Goal: Find specific page/section: Find specific page/section

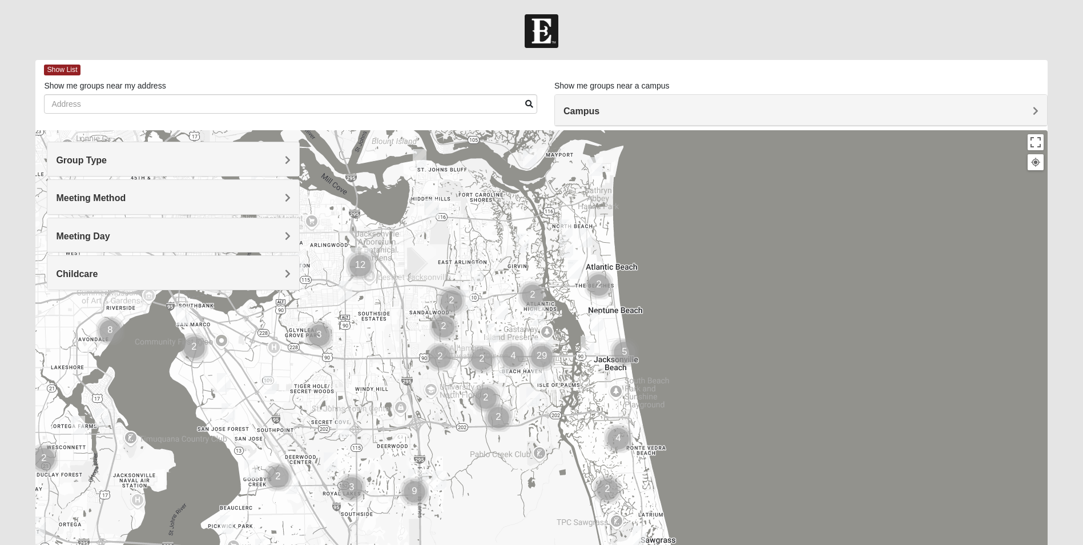
click at [129, 160] on h4 "Group Type" at bounding box center [173, 160] width 235 height 11
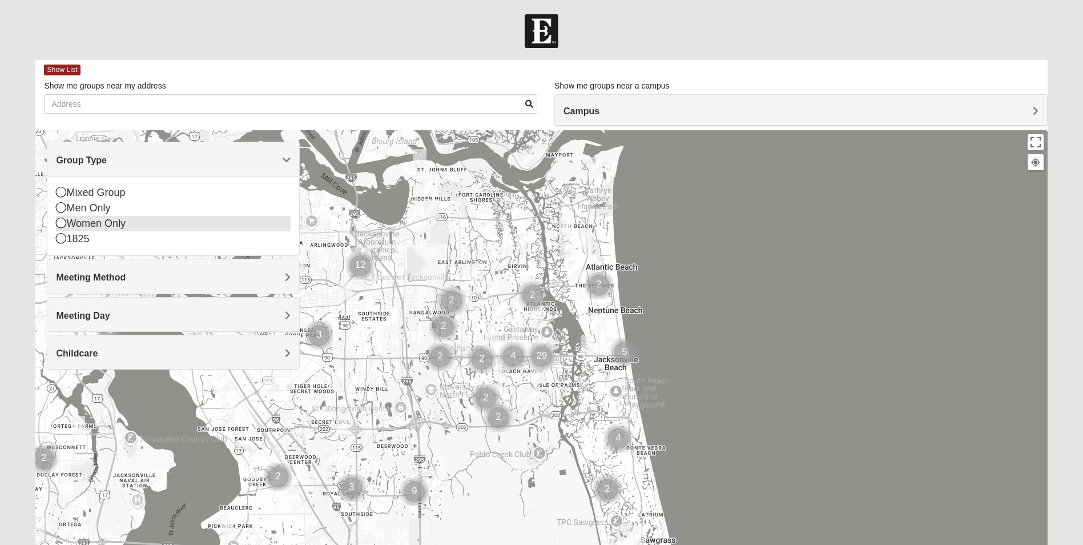
click at [117, 226] on div "Women Only" at bounding box center [173, 223] width 235 height 15
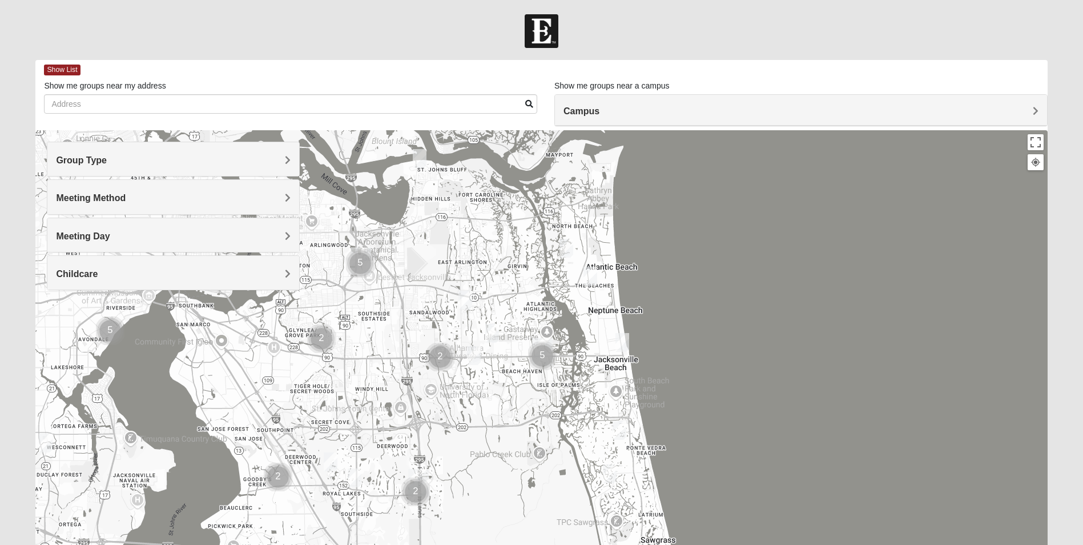
click at [115, 202] on span "Meeting Method" at bounding box center [91, 198] width 70 height 10
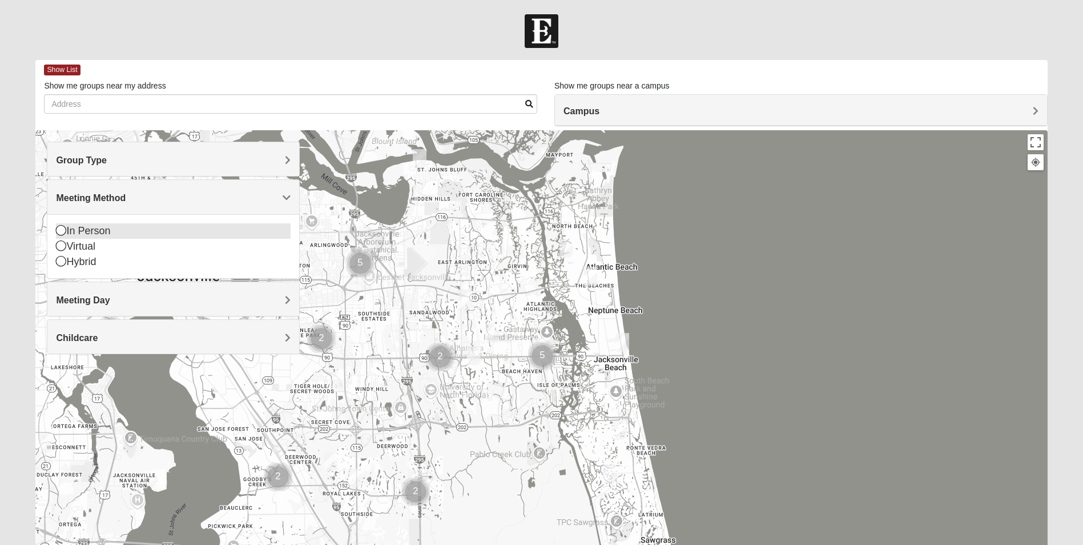
click at [61, 231] on icon at bounding box center [61, 230] width 10 height 10
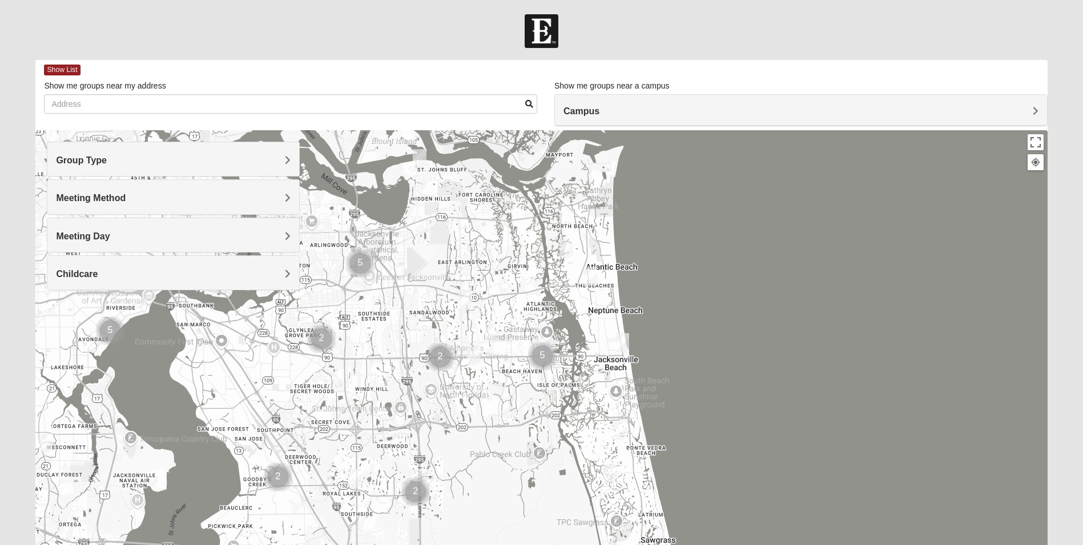
click at [97, 239] on span "Meeting Day" at bounding box center [83, 236] width 54 height 10
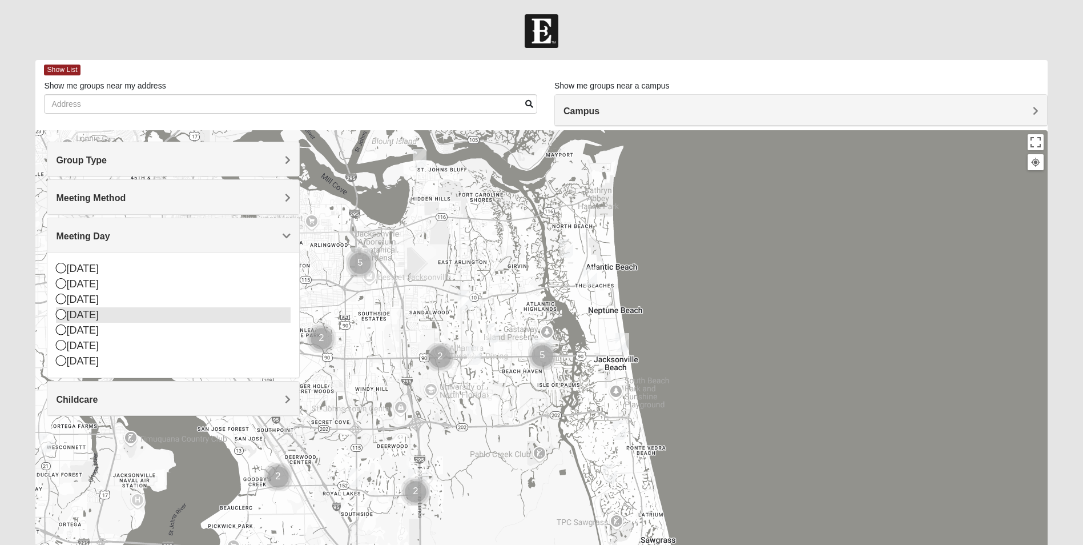
click at [60, 312] on icon at bounding box center [61, 314] width 10 height 10
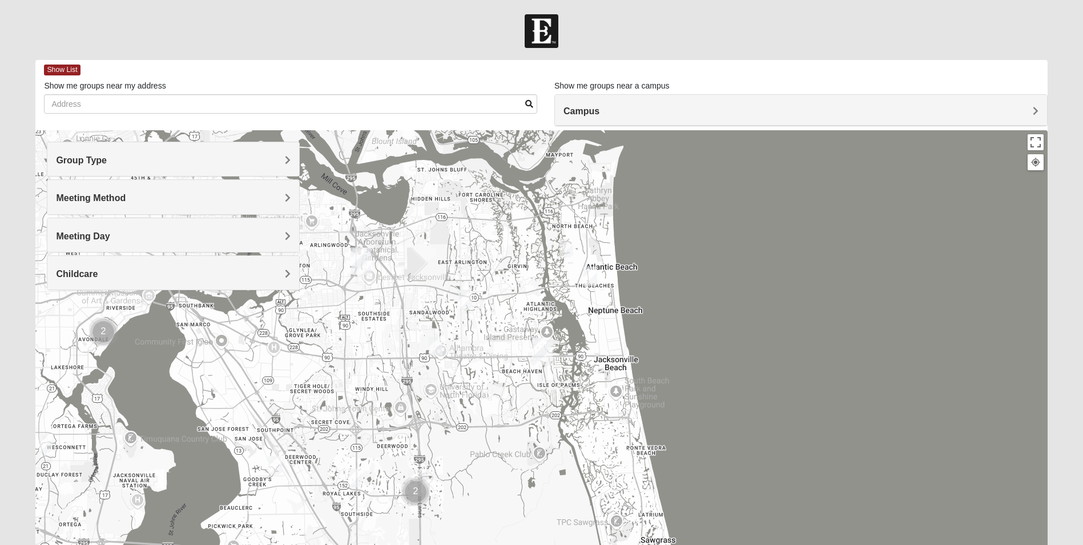
click at [77, 272] on span "Childcare" at bounding box center [77, 274] width 42 height 10
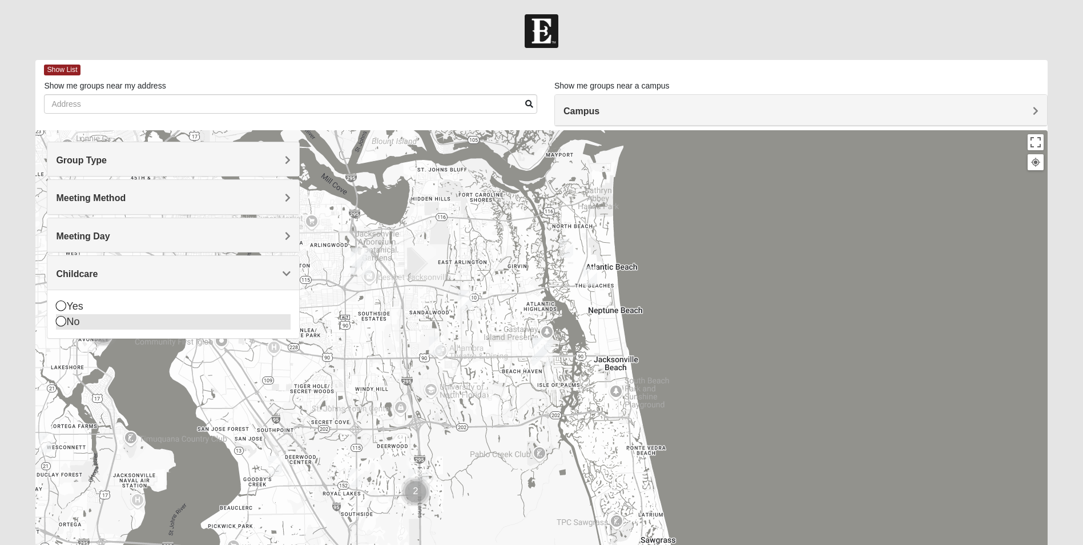
click at [60, 323] on icon at bounding box center [61, 321] width 10 height 10
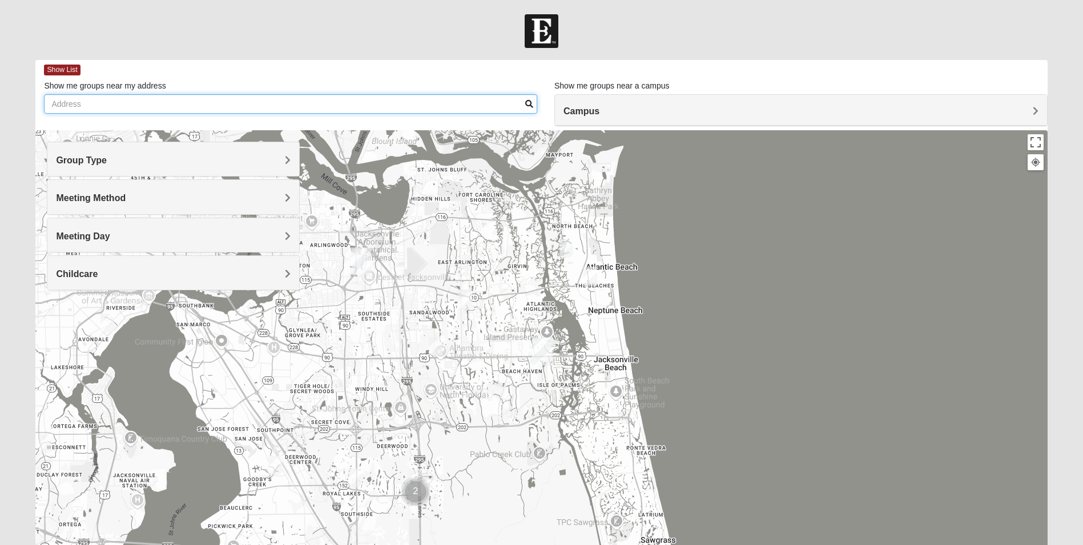
click at [158, 103] on input "Show me groups near my address" at bounding box center [290, 103] width 493 height 19
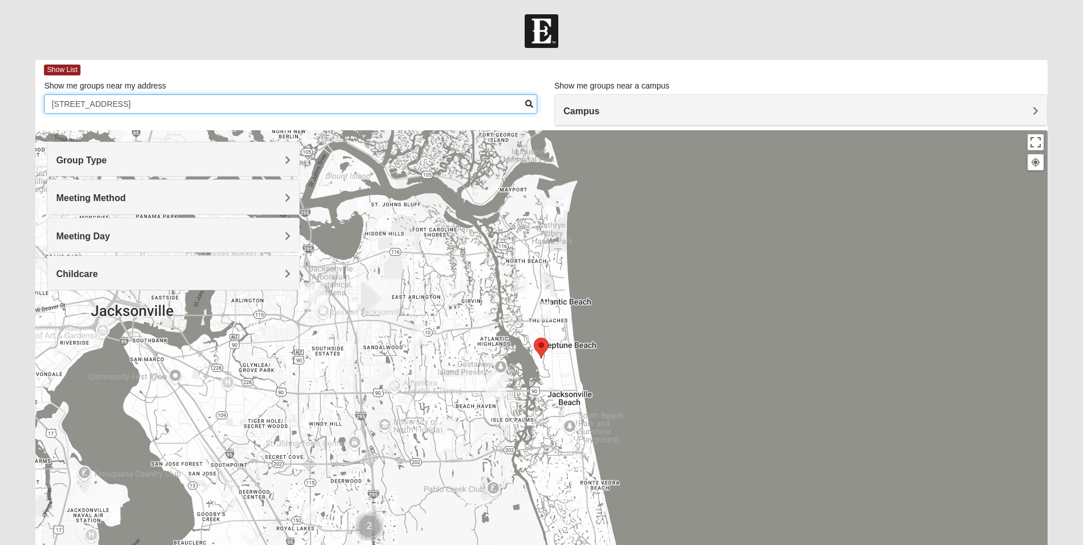
type input "[STREET_ADDRESS]"
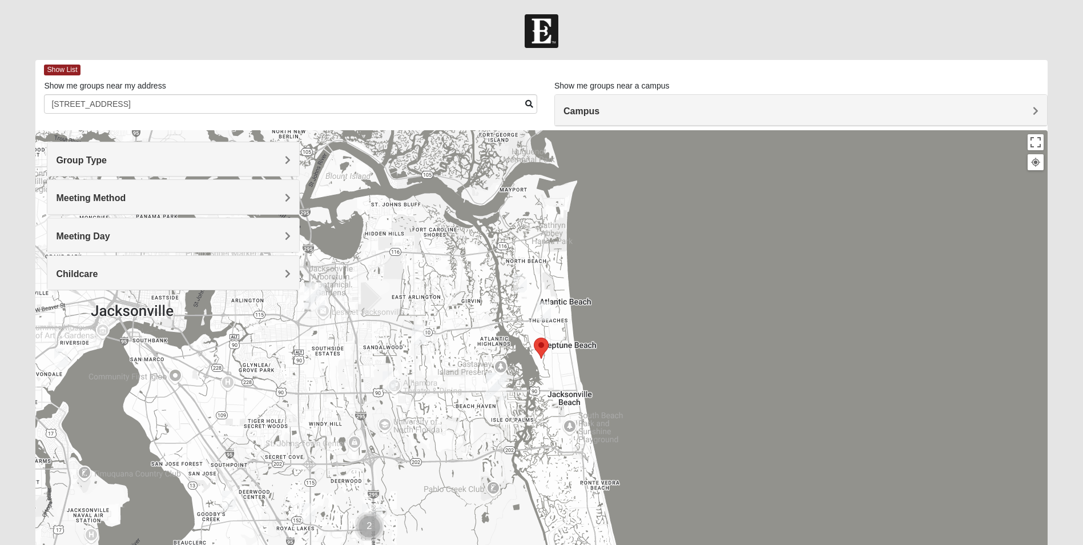
click at [699, 111] on h4 "Campus" at bounding box center [801, 111] width 475 height 11
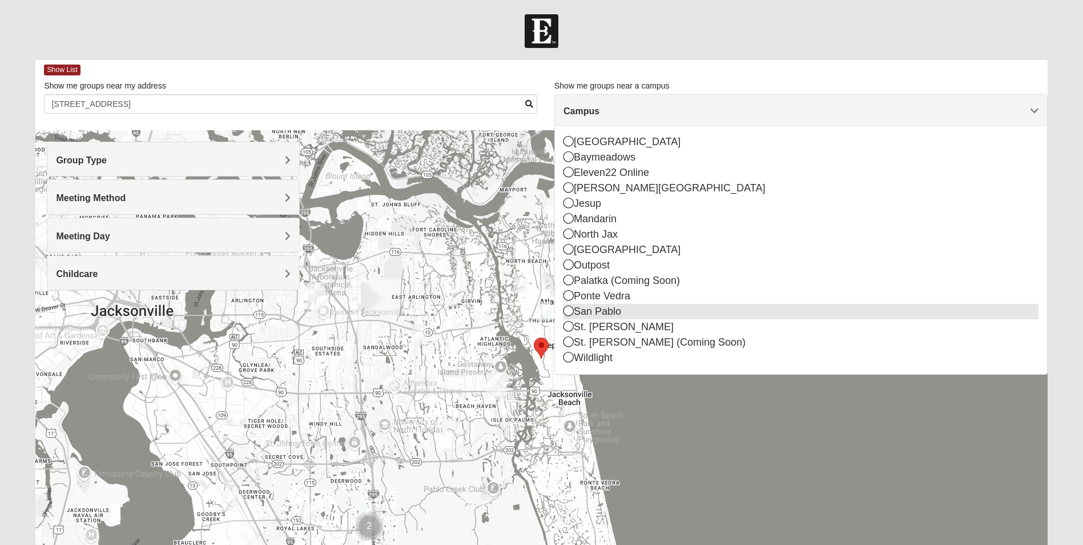
click at [622, 310] on div "San Pablo" at bounding box center [801, 311] width 475 height 15
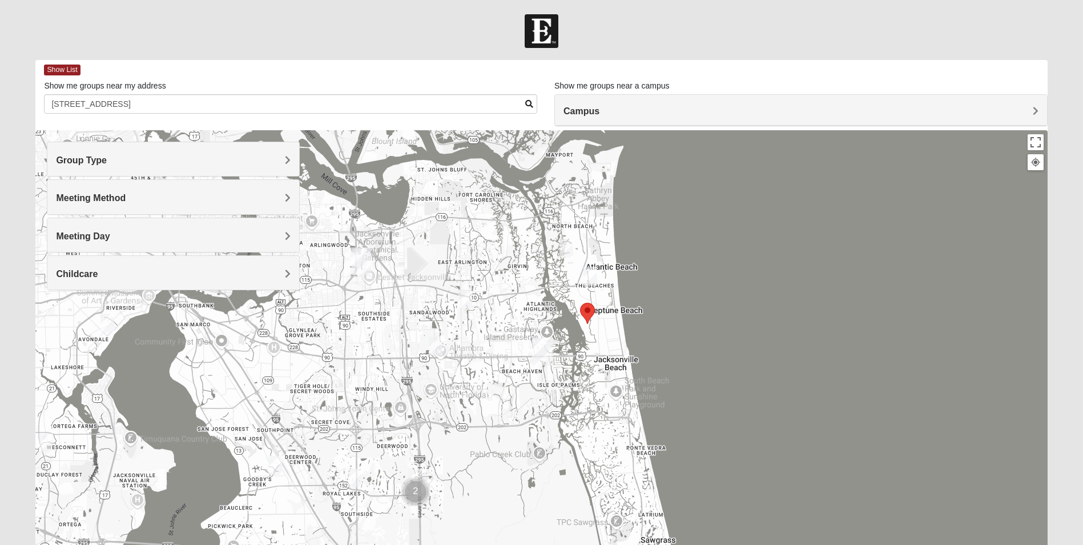
click at [730, 101] on div "Campus" at bounding box center [801, 110] width 492 height 31
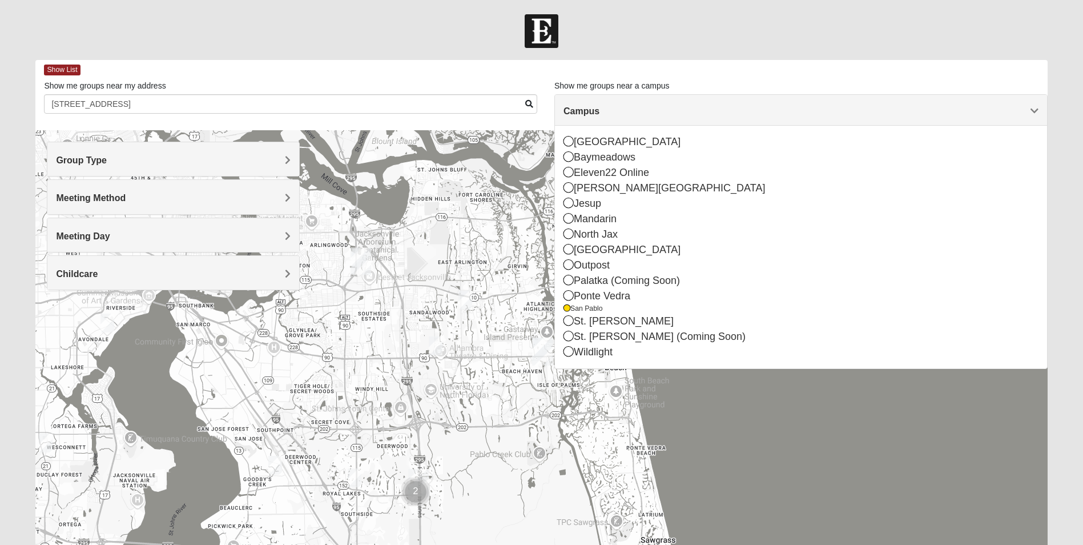
click at [756, 453] on div at bounding box center [541, 358] width 1012 height 457
click at [723, 450] on div at bounding box center [541, 358] width 1012 height 457
click at [726, 456] on div at bounding box center [541, 358] width 1012 height 457
click at [1042, 107] on div "Campus" at bounding box center [801, 110] width 492 height 31
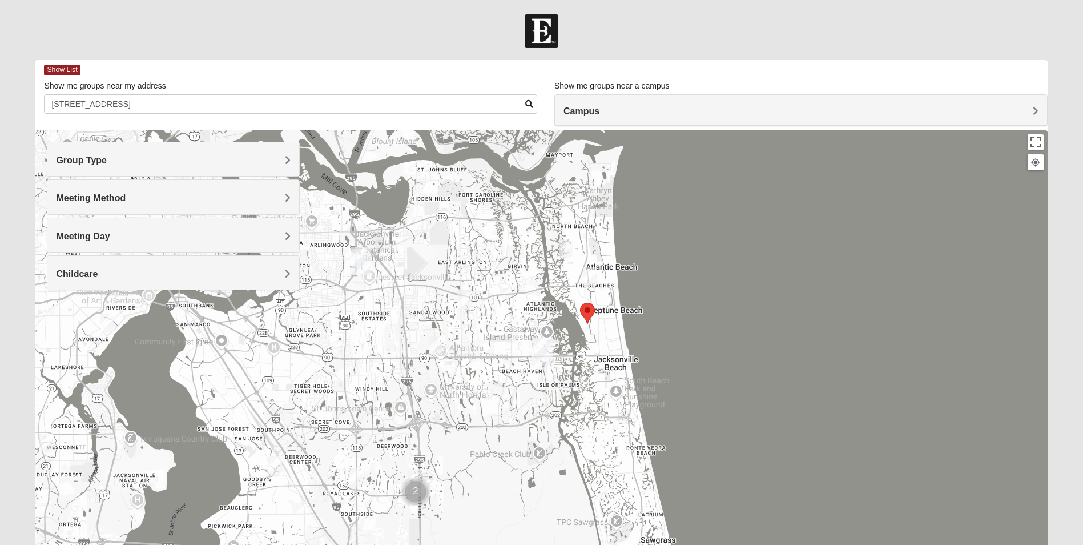
click at [536, 347] on img "San Pablo" at bounding box center [542, 351] width 21 height 27
click at [591, 270] on img "Womens Foran 32233" at bounding box center [591, 276] width 14 height 19
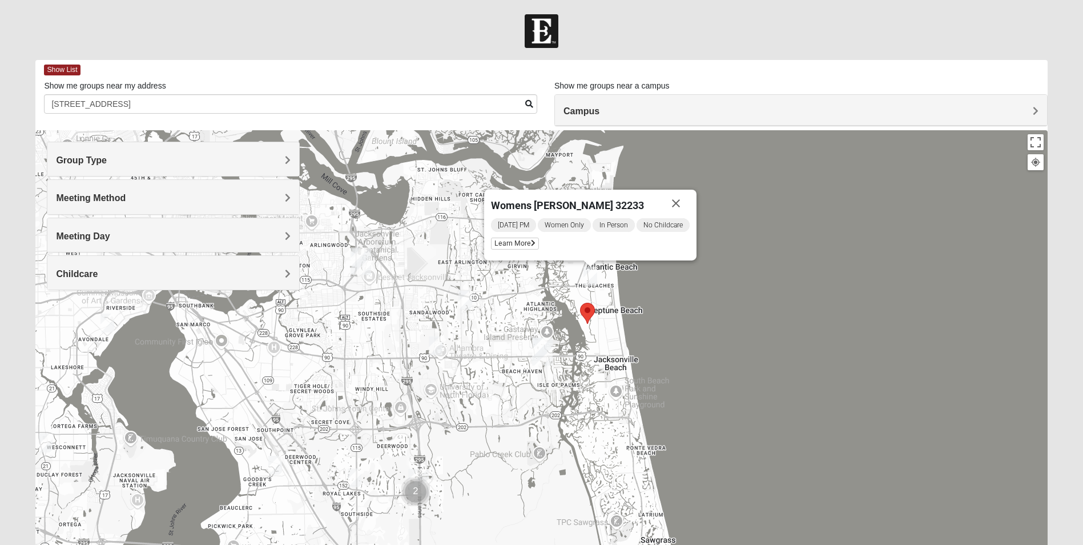
click at [556, 224] on span "Women Only" at bounding box center [564, 225] width 53 height 14
click at [519, 241] on span "Learn More" at bounding box center [515, 244] width 48 height 12
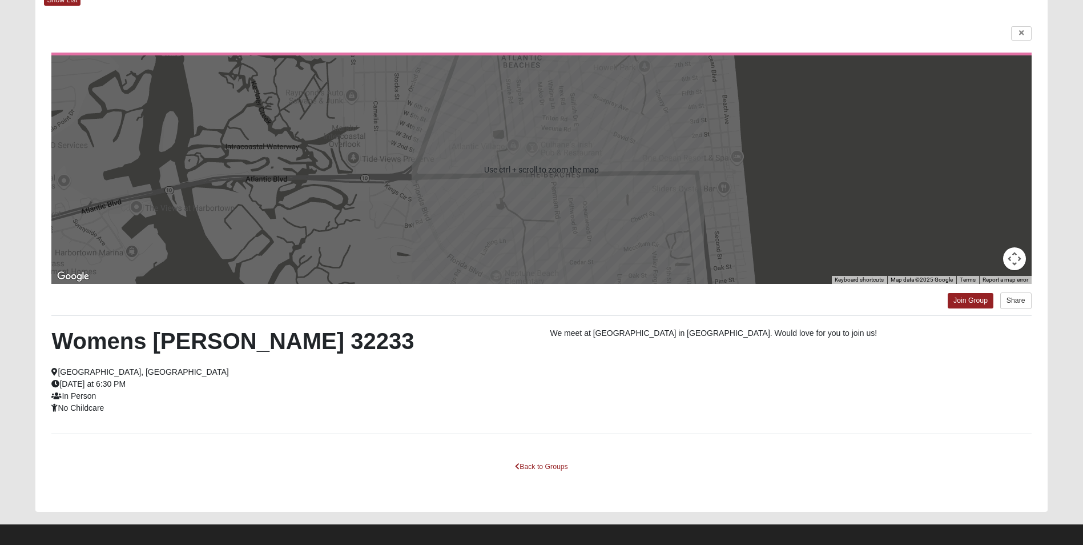
scroll to position [78, 0]
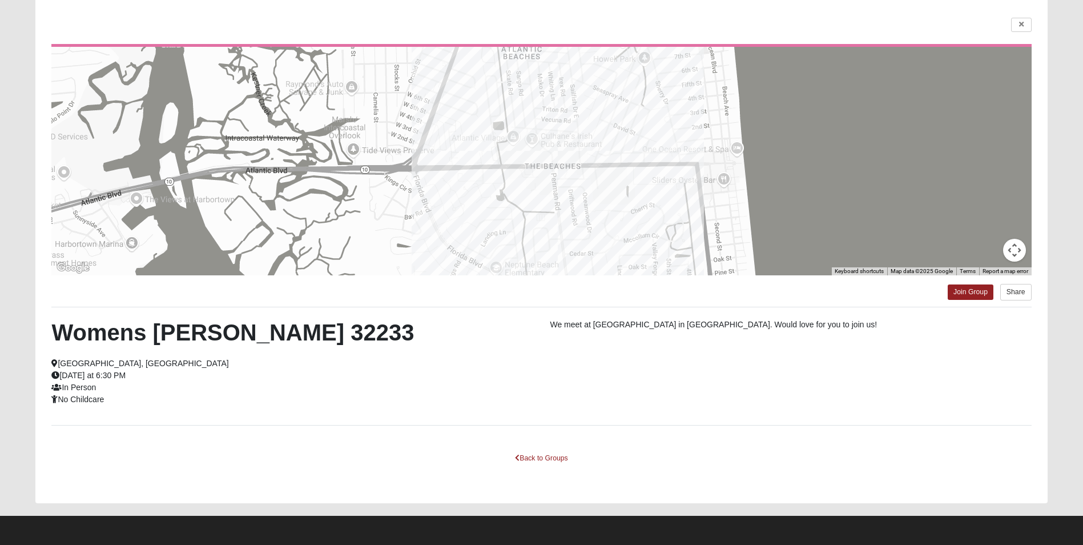
click at [718, 330] on p "We meet at [GEOGRAPHIC_DATA] in [GEOGRAPHIC_DATA]. Would love for you to join u…" at bounding box center [790, 325] width 481 height 12
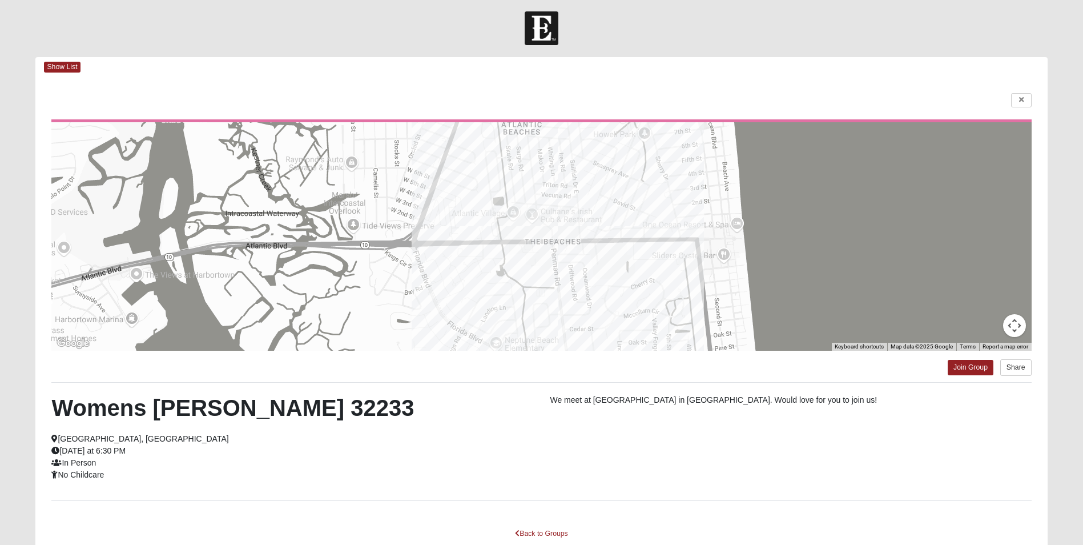
scroll to position [0, 0]
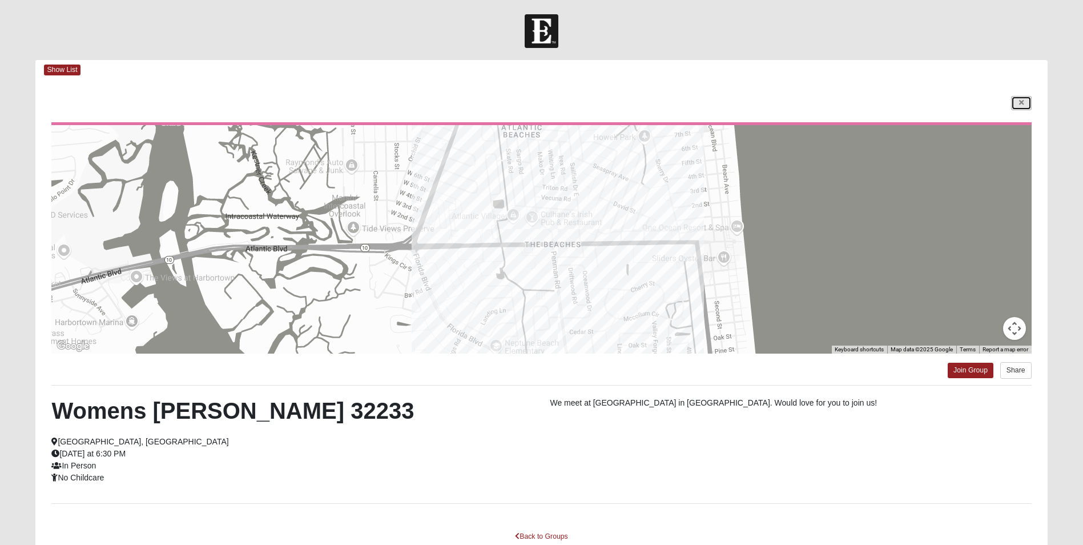
click at [1022, 104] on icon at bounding box center [1021, 102] width 5 height 7
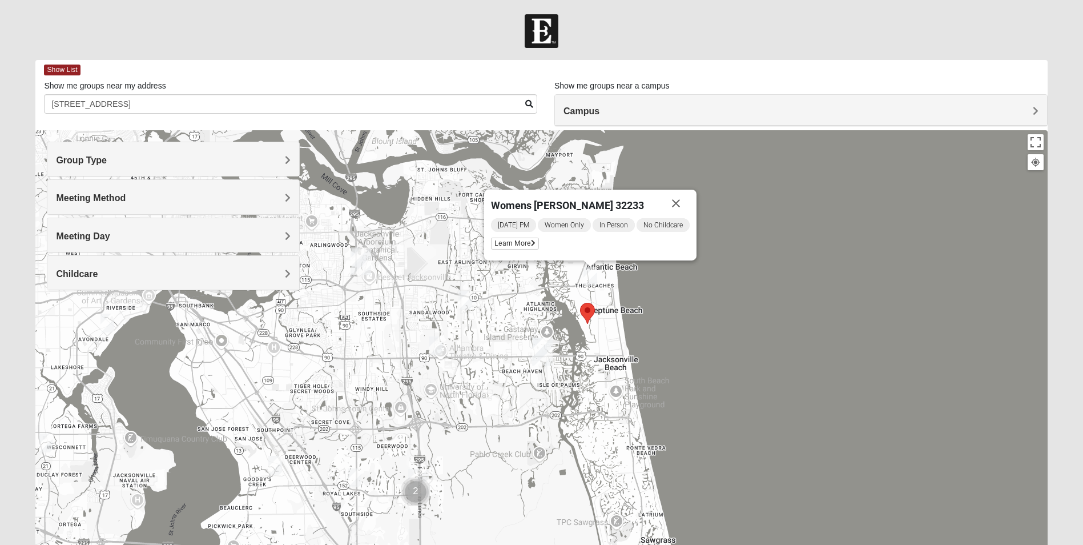
click at [588, 312] on img "Selected Address" at bounding box center [587, 313] width 15 height 21
click at [795, 377] on div "Womens [PERSON_NAME] 32233 [DATE] PM Women Only In Person No Childcare Learn Mo…" at bounding box center [541, 358] width 1012 height 457
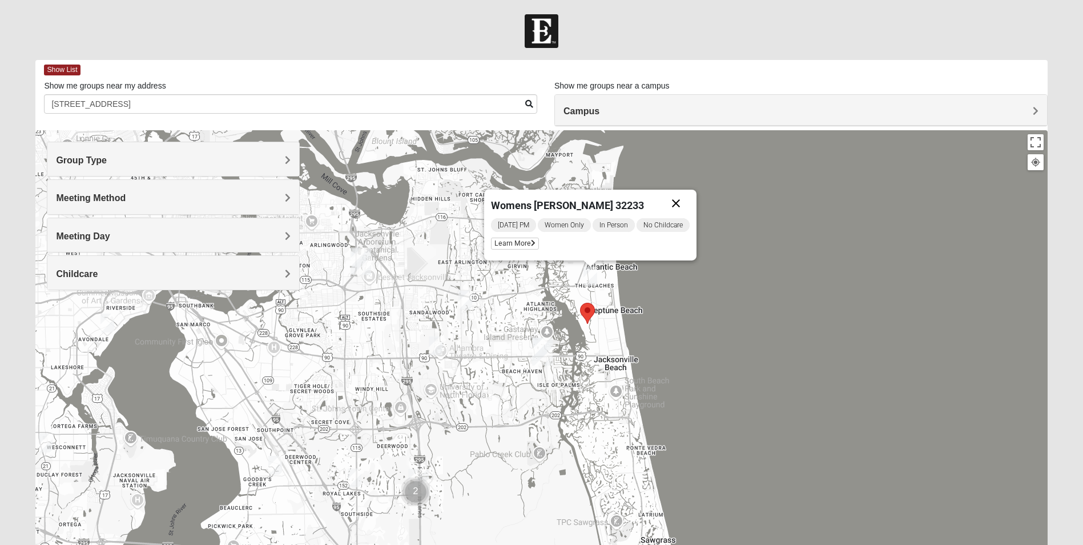
click at [683, 203] on button "Close" at bounding box center [676, 203] width 27 height 27
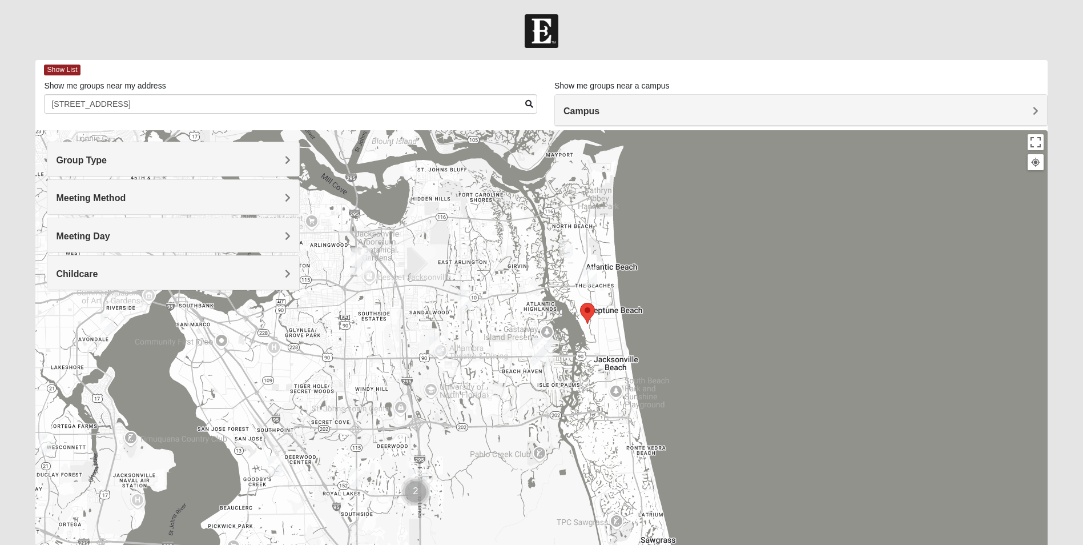
click at [583, 316] on img "Selected Address" at bounding box center [587, 313] width 15 height 21
click at [589, 310] on img "Selected Address" at bounding box center [587, 313] width 15 height 21
click at [464, 296] on img "Womens VanSickle 32225" at bounding box center [466, 300] width 14 height 19
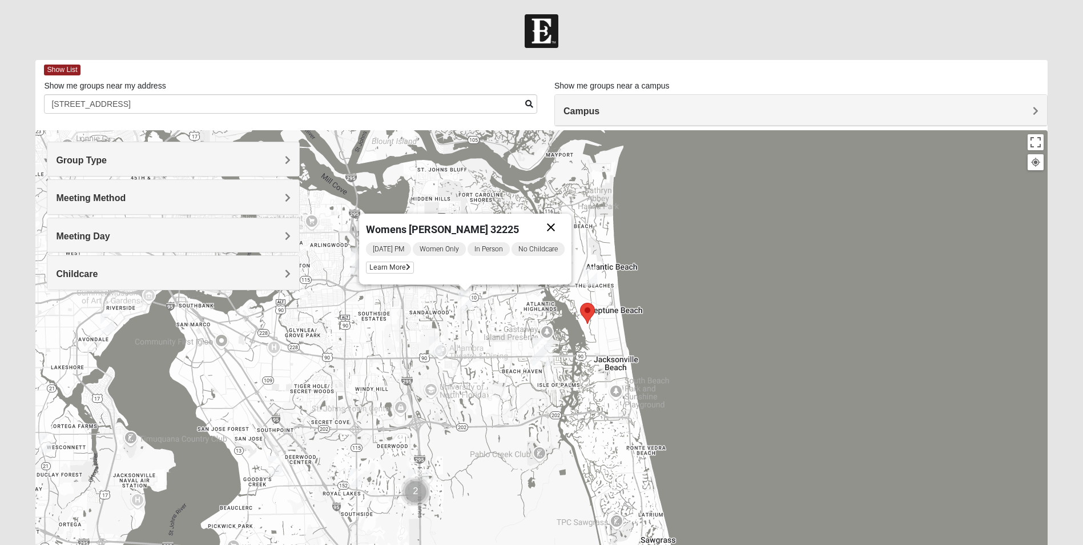
click at [556, 224] on button "Close" at bounding box center [550, 227] width 27 height 27
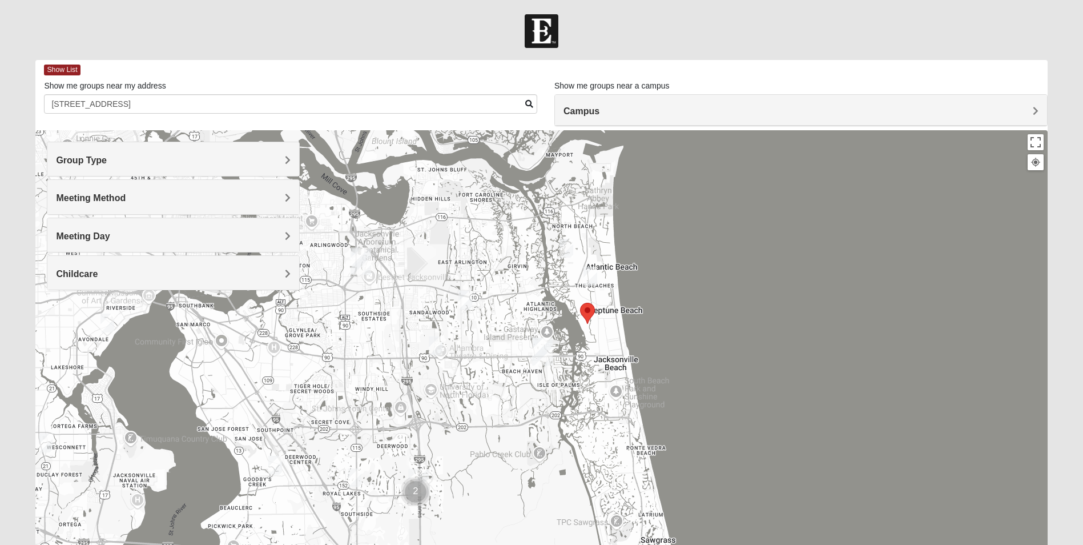
click at [542, 349] on img "San Pablo" at bounding box center [542, 351] width 21 height 27
click at [522, 314] on div "[STREET_ADDRESS]" at bounding box center [543, 316] width 182 height 17
click at [704, 359] on div "[GEOGRAPHIC_DATA] [STREET_ADDRESS]" at bounding box center [541, 358] width 1012 height 457
click at [591, 272] on img "Womens Foran 32233" at bounding box center [591, 276] width 14 height 19
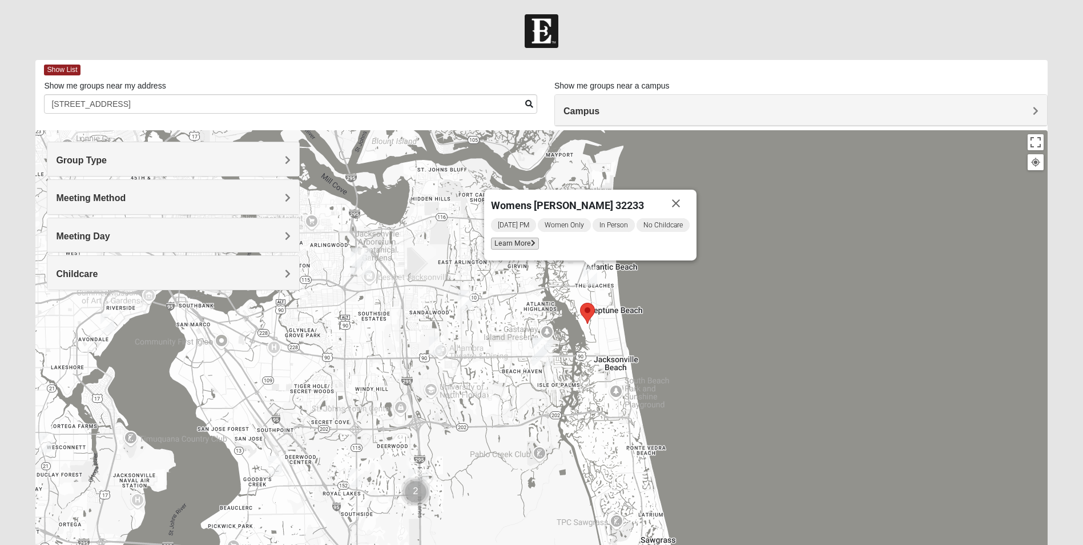
click at [531, 245] on icon at bounding box center [533, 243] width 5 height 7
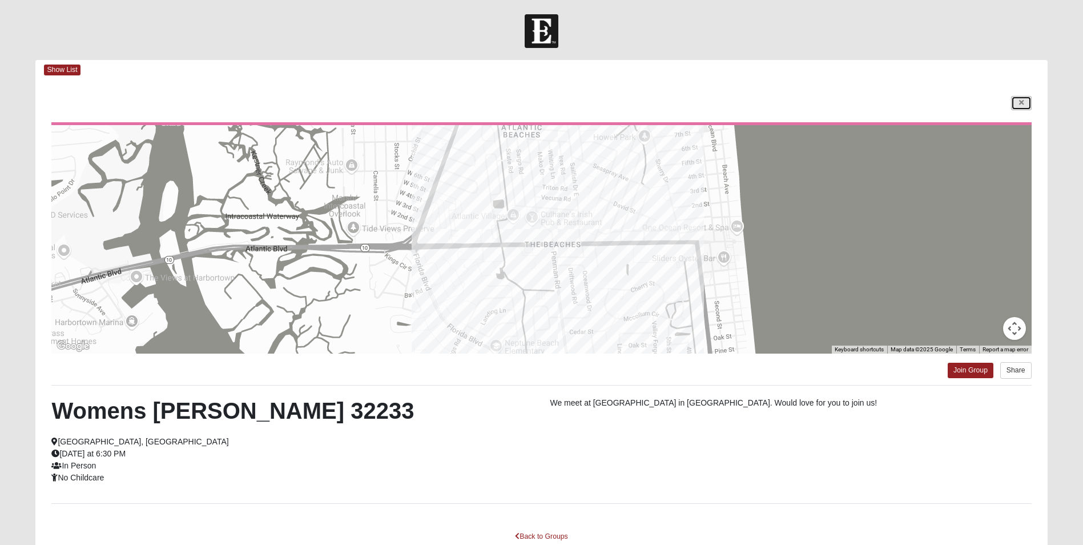
click at [1025, 103] on link at bounding box center [1021, 103] width 21 height 14
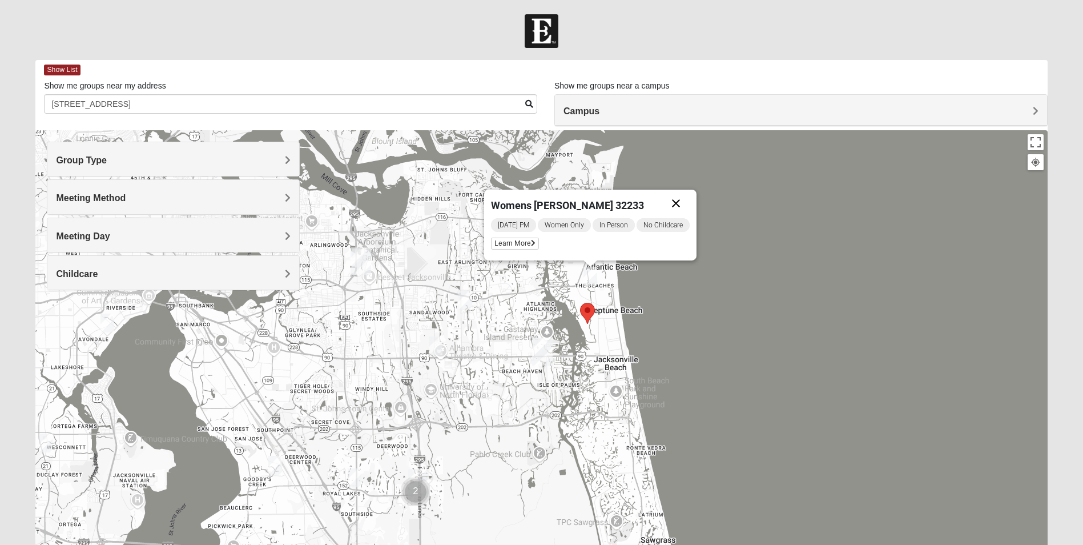
click at [680, 202] on button "Close" at bounding box center [676, 203] width 27 height 27
